Goal: Check status: Check status

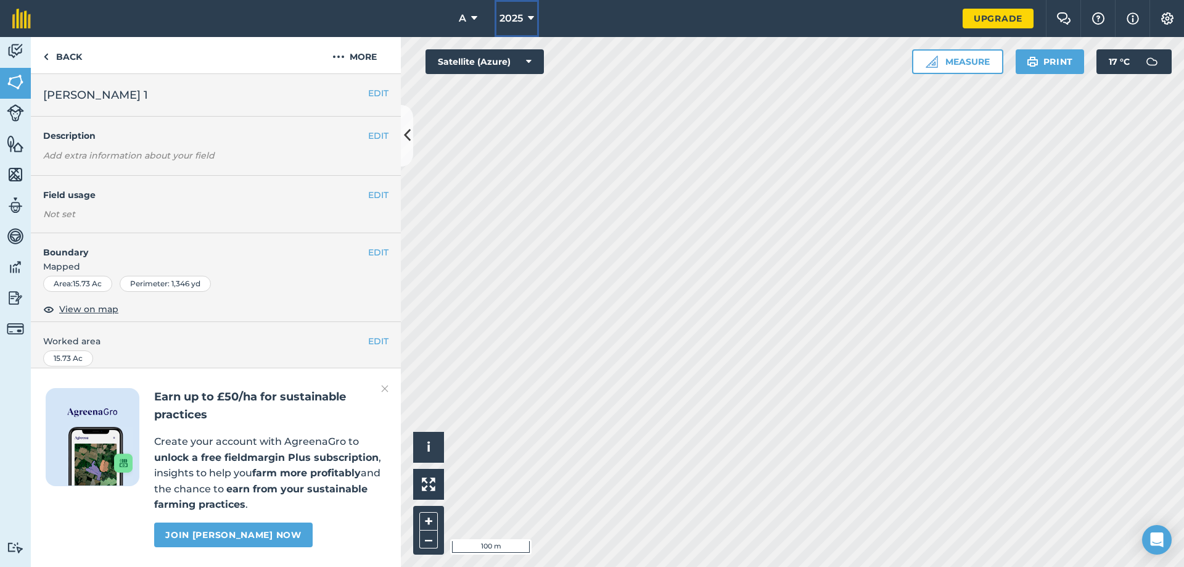
click at [530, 18] on icon at bounding box center [531, 18] width 6 height 15
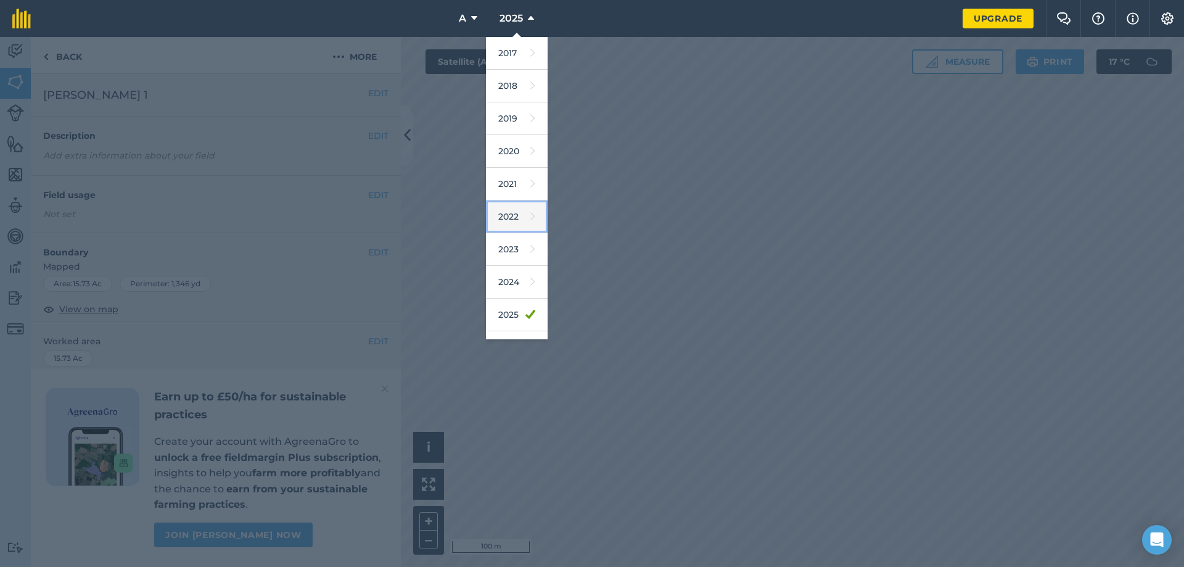
click at [516, 209] on link "2022" at bounding box center [517, 216] width 62 height 33
